Goal: Task Accomplishment & Management: Use online tool/utility

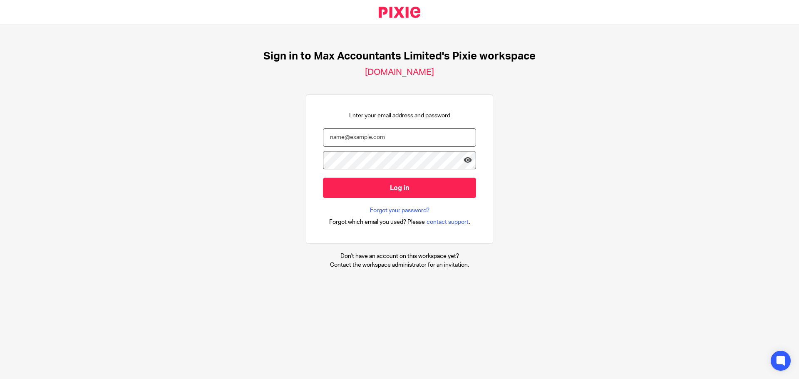
click at [365, 139] on input "email" at bounding box center [399, 137] width 153 height 19
click at [349, 129] on input "email" at bounding box center [399, 137] width 153 height 19
click at [349, 136] on input "email" at bounding box center [399, 137] width 153 height 19
type input "helenc@maxaccountants.co.uk"
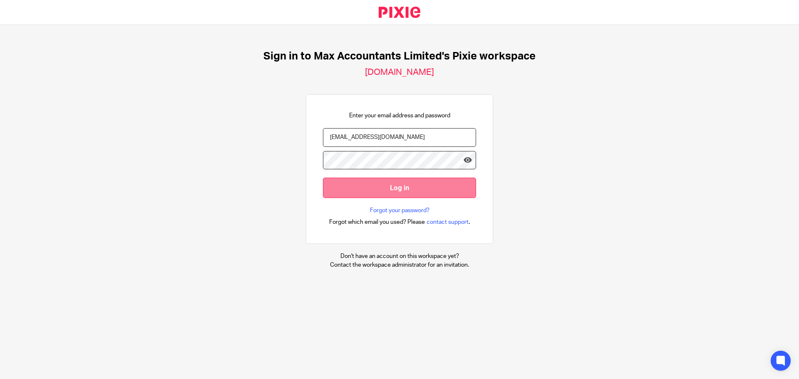
click at [383, 178] on input "Log in" at bounding box center [399, 188] width 153 height 20
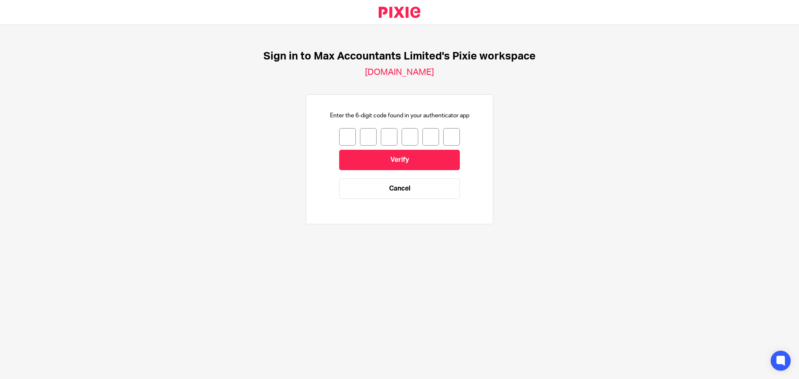
click at [340, 133] on input "number" at bounding box center [347, 136] width 17 height 17
type input "3"
type input "0"
type input "3"
type input "6"
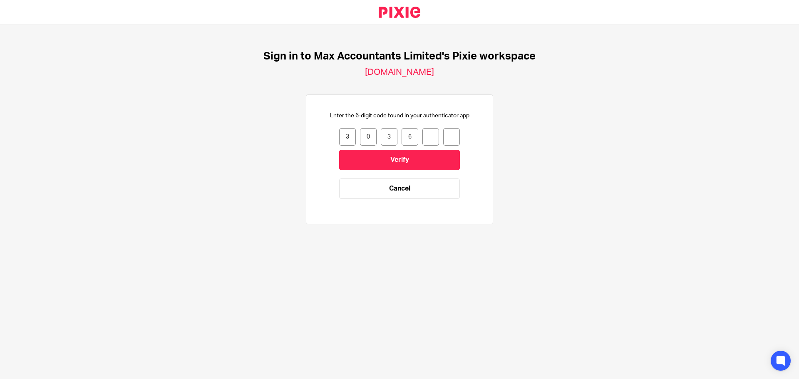
type input "8"
click at [400, 166] on input "Verify" at bounding box center [399, 160] width 121 height 20
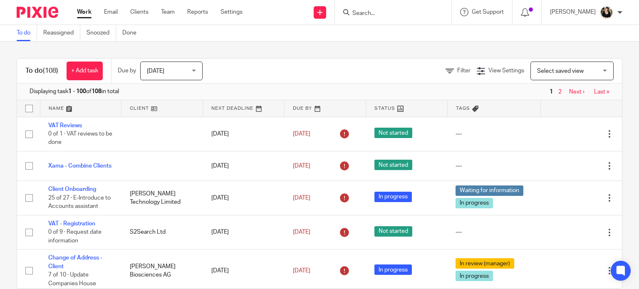
click at [390, 10] on input "Search" at bounding box center [389, 13] width 75 height 7
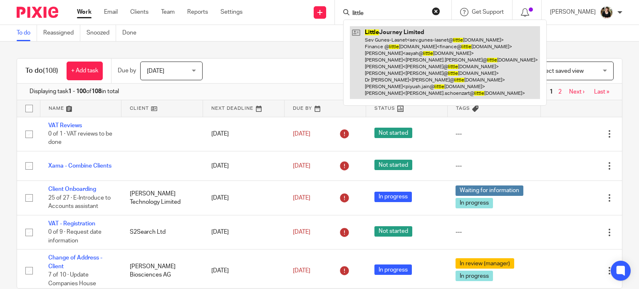
type input "little"
click at [396, 48] on link at bounding box center [445, 62] width 190 height 73
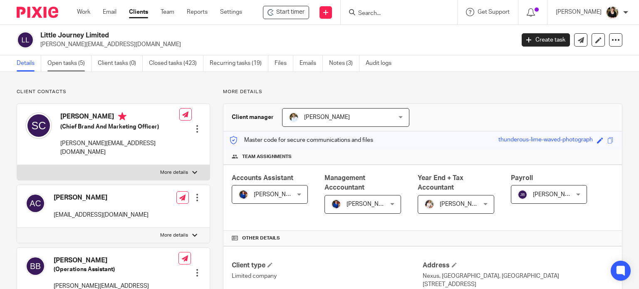
click at [51, 63] on link "Open tasks (5)" at bounding box center [69, 63] width 44 height 16
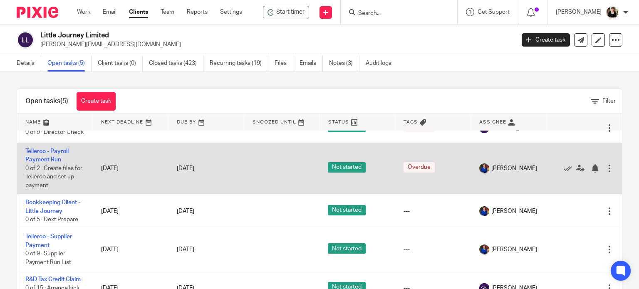
scroll to position [27, 0]
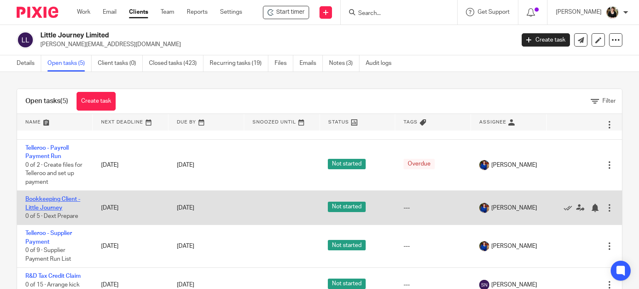
click at [43, 200] on link "Bookkeeping Client - Little Journey" at bounding box center [52, 203] width 55 height 14
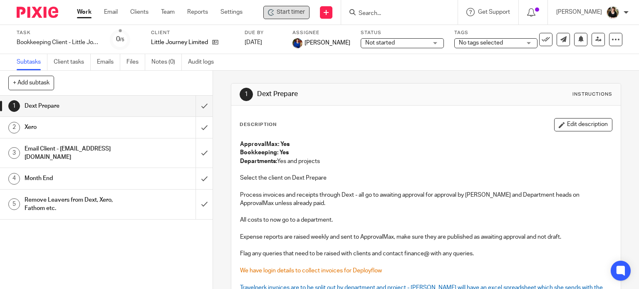
click at [303, 13] on span "Start timer" at bounding box center [291, 12] width 28 height 9
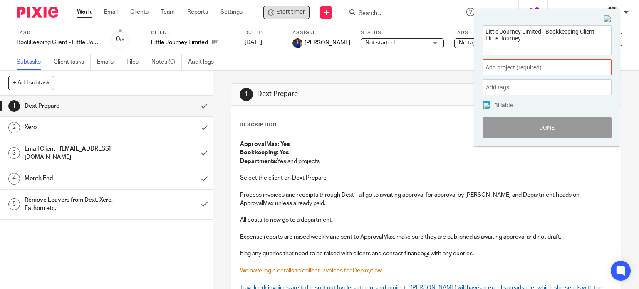
click at [504, 70] on span "Add project (required) :" at bounding box center [538, 67] width 105 height 9
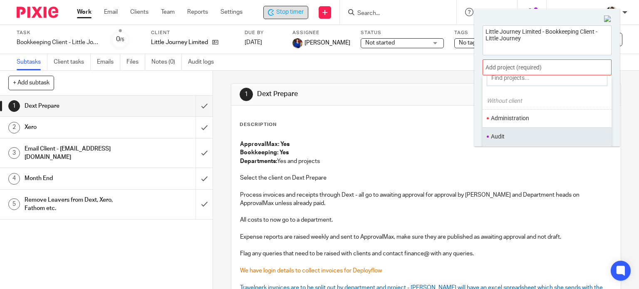
scroll to position [42, 0]
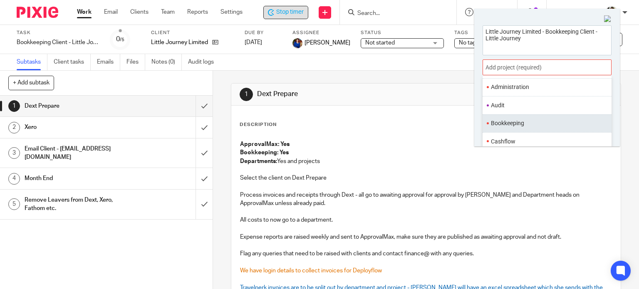
click at [526, 121] on li "Bookkeeping" at bounding box center [545, 123] width 109 height 9
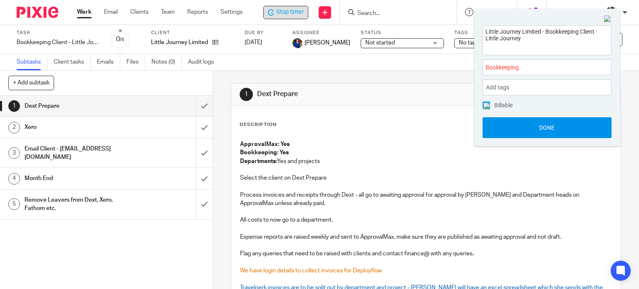
click at [563, 124] on button "Done" at bounding box center [547, 127] width 129 height 21
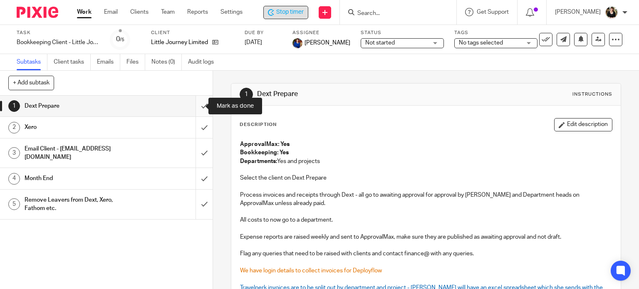
click at [194, 103] on input "submit" at bounding box center [106, 106] width 213 height 21
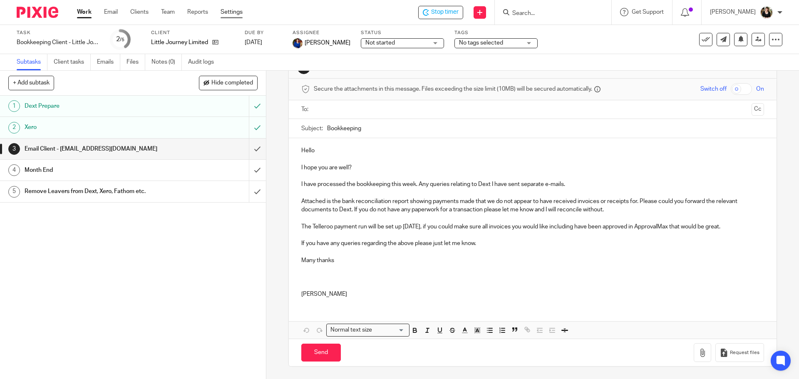
scroll to position [26, 0]
click at [343, 112] on input "text" at bounding box center [532, 111] width 431 height 10
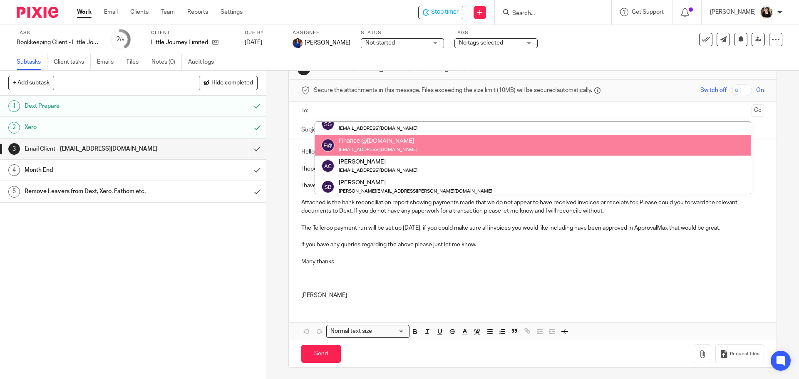
scroll to position [42, 0]
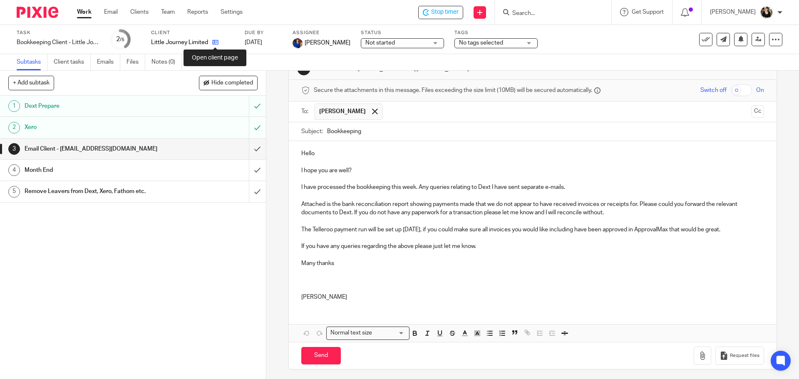
click at [214, 42] on icon at bounding box center [215, 42] width 6 height 6
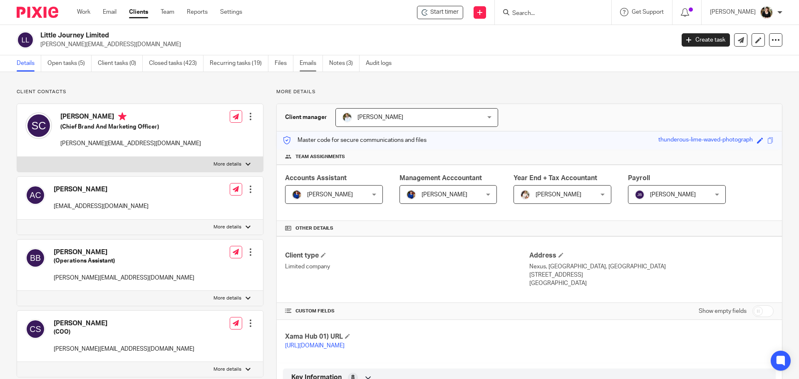
click at [305, 65] on link "Emails" at bounding box center [311, 63] width 23 height 16
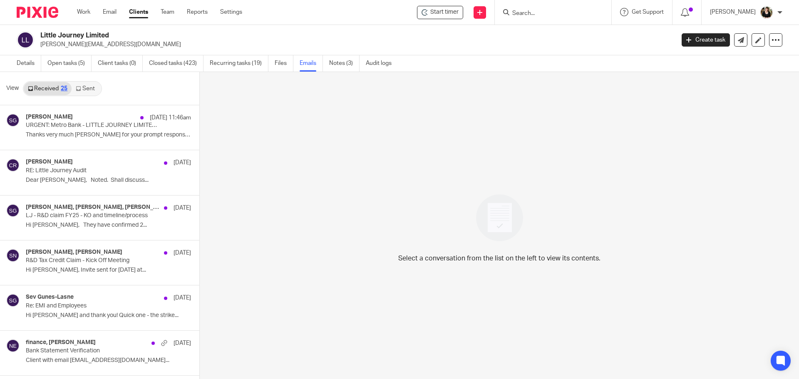
click at [86, 89] on link "Sent" at bounding box center [86, 88] width 29 height 13
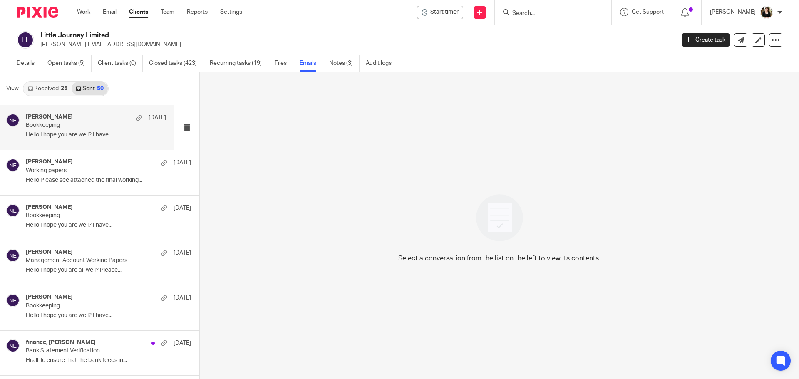
click at [52, 114] on h4 "Nicole Everington" at bounding box center [49, 117] width 47 height 7
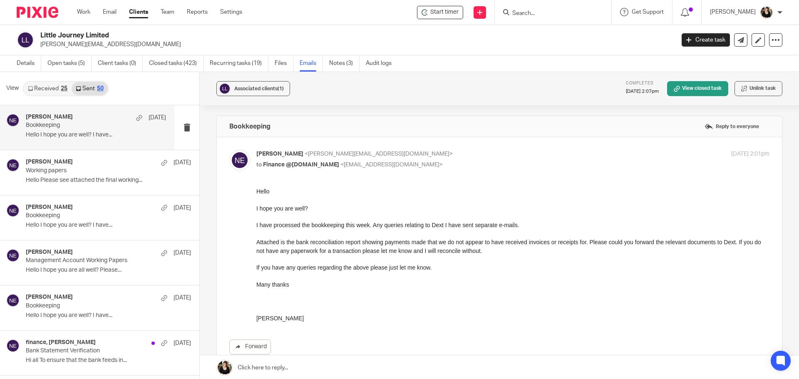
click at [93, 62] on ul "Details Open tasks (5) Client tasks (0) Closed tasks (423) Recurring tasks (19)…" at bounding box center [210, 63] width 387 height 16
click at [50, 65] on link "Open tasks (5)" at bounding box center [69, 63] width 44 height 16
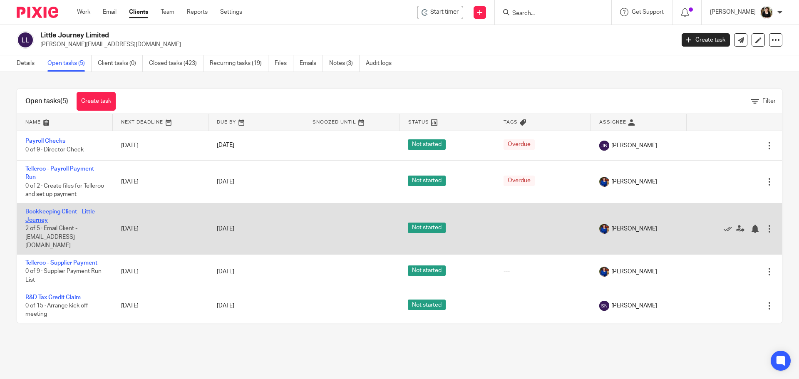
click at [57, 210] on link "Bookkeeping Client - Little Journey" at bounding box center [59, 216] width 69 height 14
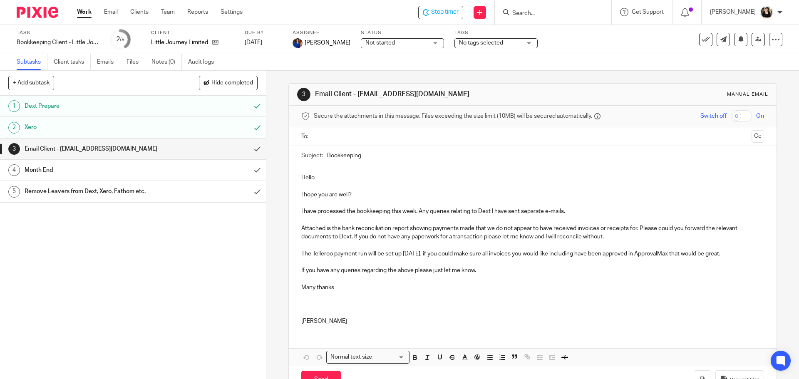
click at [352, 144] on div at bounding box center [533, 136] width 437 height 19
click at [353, 141] on input "text" at bounding box center [532, 137] width 431 height 10
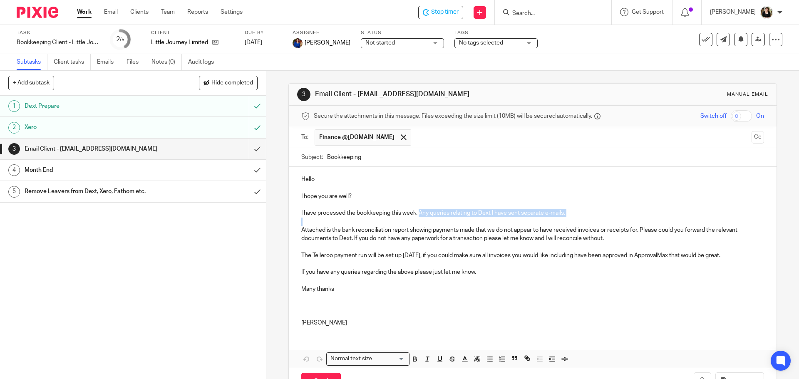
drag, startPoint x: 418, startPoint y: 214, endPoint x: 570, endPoint y: 221, distance: 152.0
click at [570, 221] on div "Hello I hope you are well? I have processed the bookkeeping this week. Any quer…" at bounding box center [532, 250] width 487 height 166
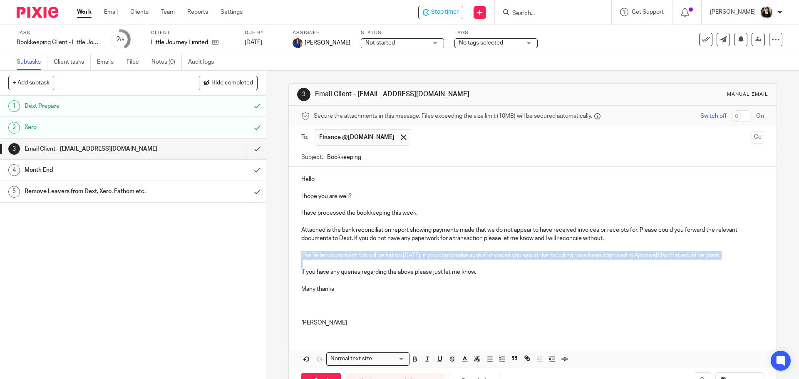
drag, startPoint x: 297, startPoint y: 258, endPoint x: 339, endPoint y: 261, distance: 42.1
click at [339, 261] on div "Hello I hope you are well? I have processed the bookkeeping this week. Attached…" at bounding box center [532, 250] width 487 height 166
click at [454, 253] on p "The Telleroo payment run will be set up on Friday, if you could make sure all i…" at bounding box center [532, 255] width 462 height 8
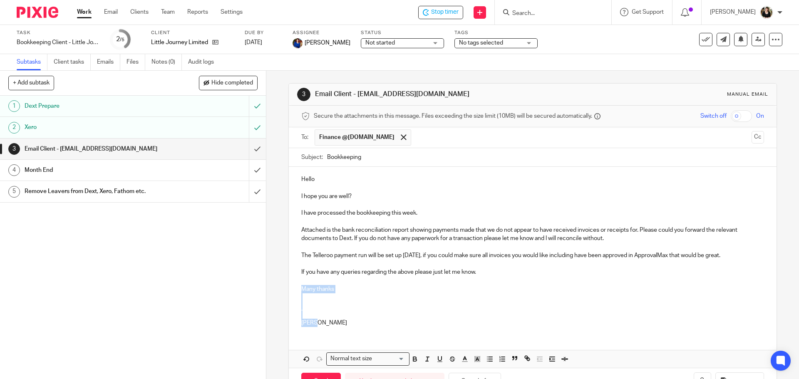
drag, startPoint x: 292, startPoint y: 285, endPoint x: 360, endPoint y: 319, distance: 75.9
click at [360, 319] on div "Hello I hope you are well? I have processed the bookkeeping this week. Attached…" at bounding box center [532, 250] width 487 height 166
click at [359, 319] on p "Helen" at bounding box center [532, 323] width 462 height 8
drag, startPoint x: 298, startPoint y: 305, endPoint x: 369, endPoint y: 341, distance: 79.7
click at [369, 341] on div "Hello I hope you are well? I have processed the bookkeeping this week. Attached…" at bounding box center [532, 267] width 487 height 201
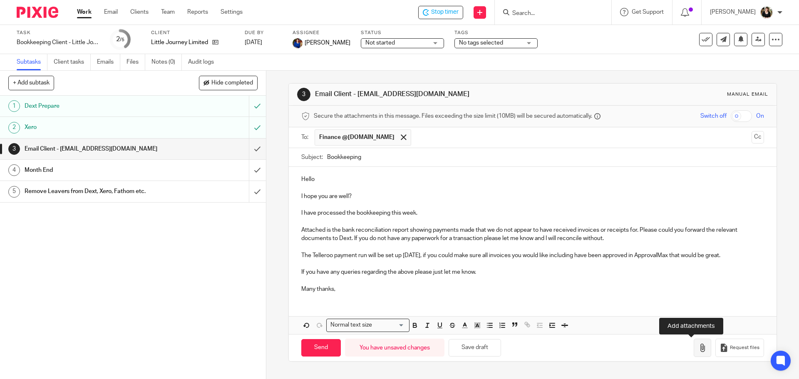
click at [698, 348] on icon "button" at bounding box center [702, 348] width 8 height 8
click at [694, 352] on button "button" at bounding box center [702, 348] width 17 height 19
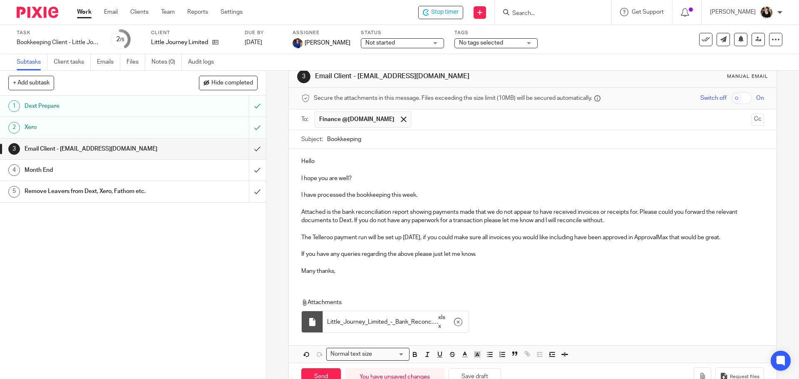
scroll to position [42, 0]
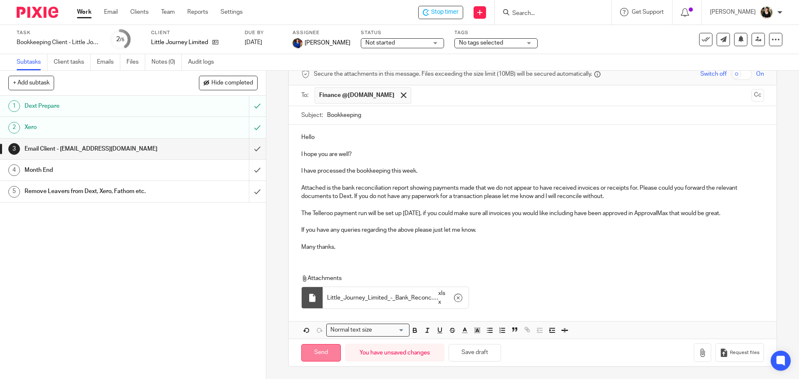
click at [323, 352] on input "Send" at bounding box center [321, 353] width 40 height 18
click at [420, 40] on span "Not started" at bounding box center [396, 43] width 62 height 9
type input "Sent"
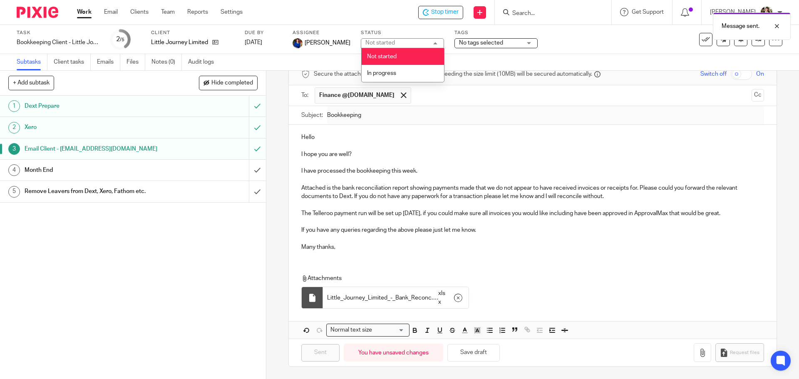
click at [408, 68] on li "In progress" at bounding box center [403, 73] width 82 height 17
click at [754, 43] on link at bounding box center [758, 39] width 13 height 13
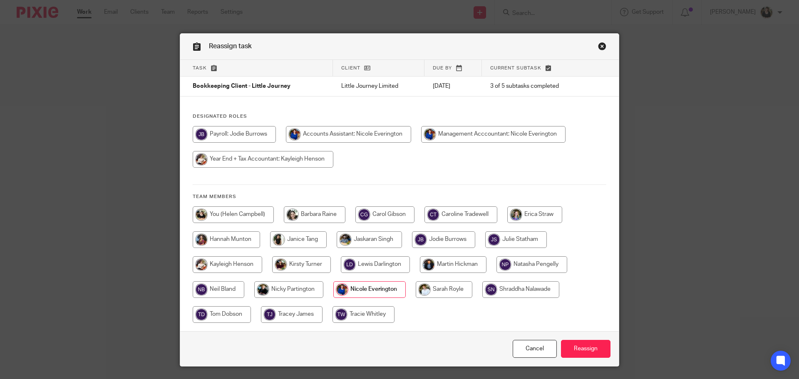
click at [246, 218] on input "radio" at bounding box center [233, 214] width 81 height 17
radio input "true"
click at [583, 348] on input "Reassign" at bounding box center [586, 349] width 50 height 18
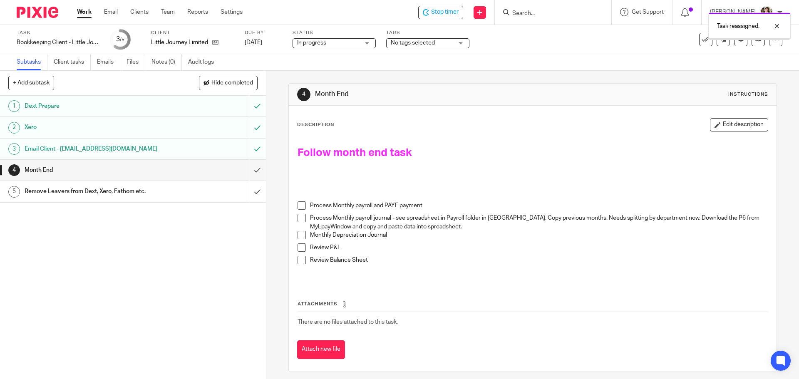
click at [432, 14] on div "Task reassigned." at bounding box center [595, 24] width 391 height 32
